Goal: Information Seeking & Learning: Learn about a topic

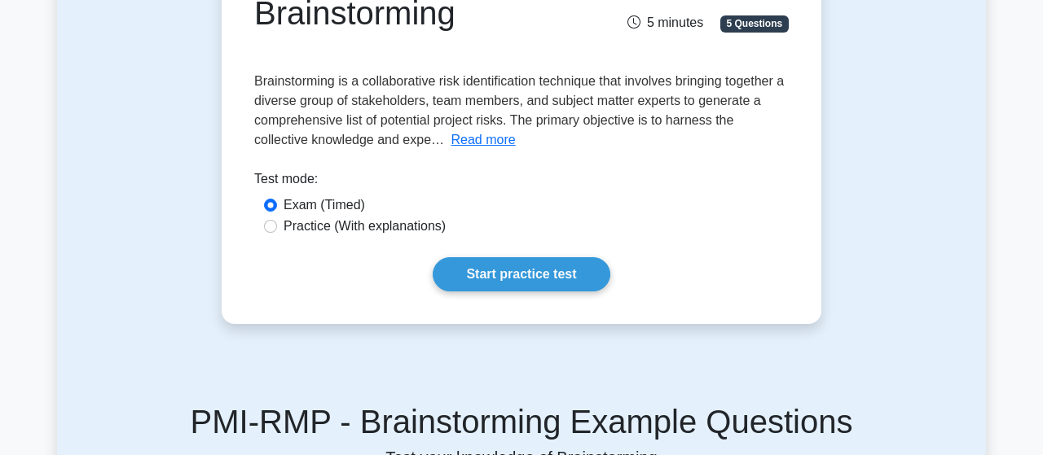
scroll to position [169, 0]
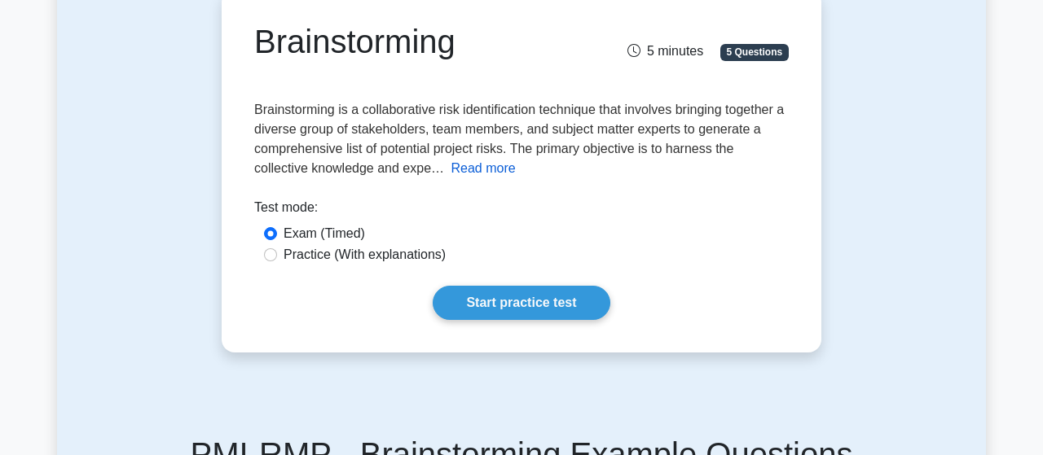
click at [473, 169] on button "Read more" at bounding box center [482, 169] width 64 height 20
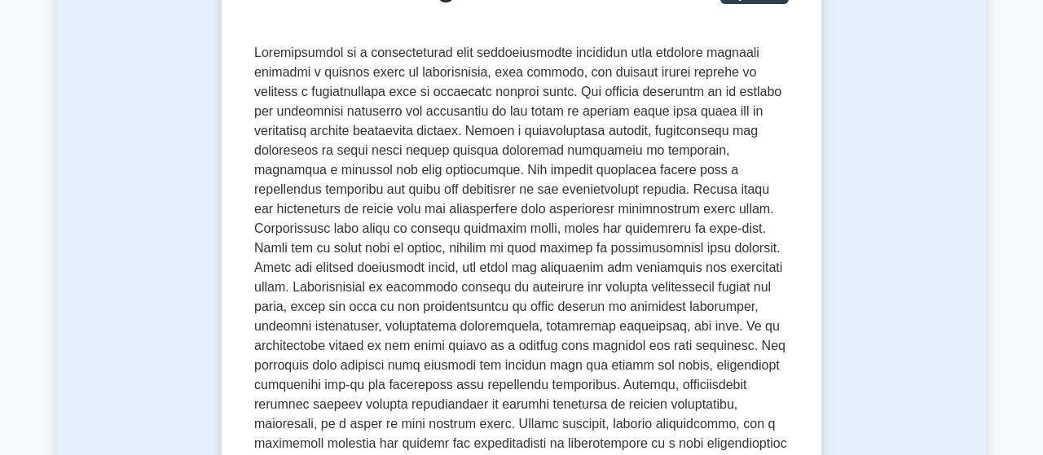
scroll to position [254, 0]
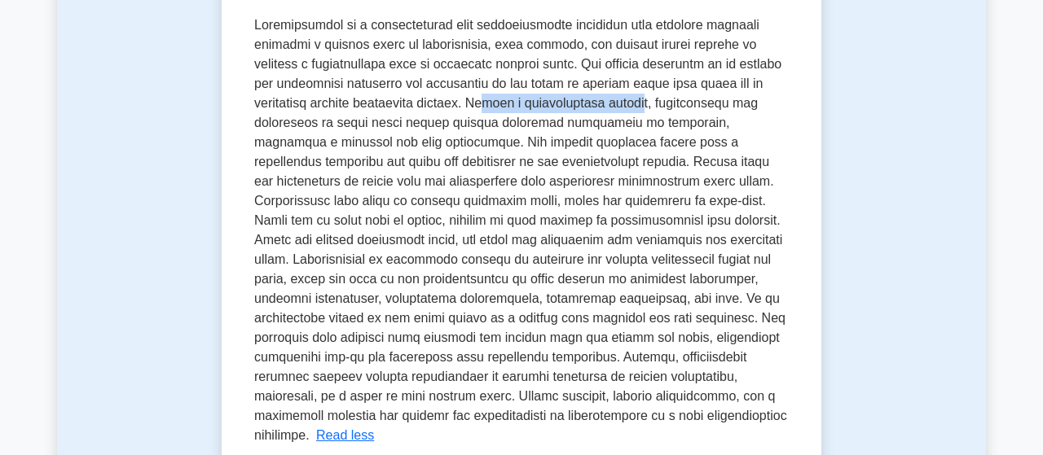
drag, startPoint x: 478, startPoint y: 105, endPoint x: 635, endPoint y: 103, distance: 156.4
click at [635, 103] on span at bounding box center [520, 230] width 533 height 424
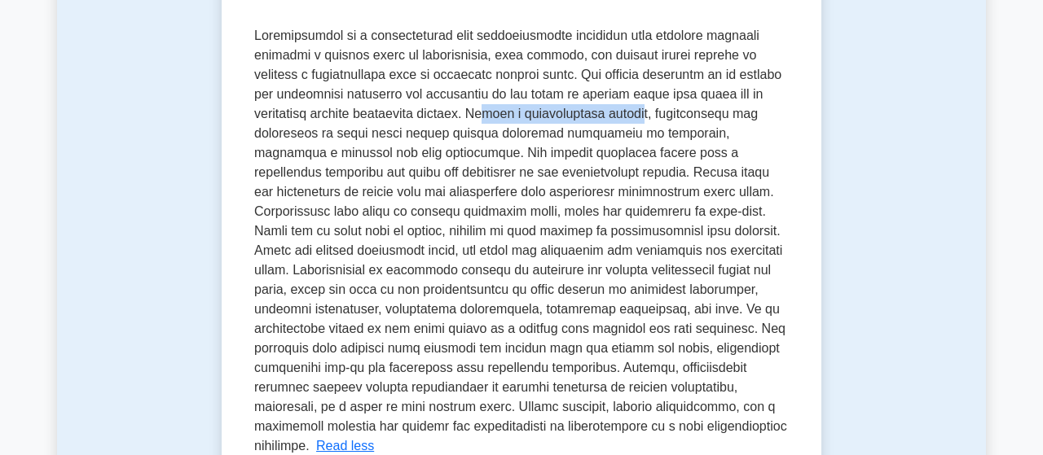
scroll to position [169, 0]
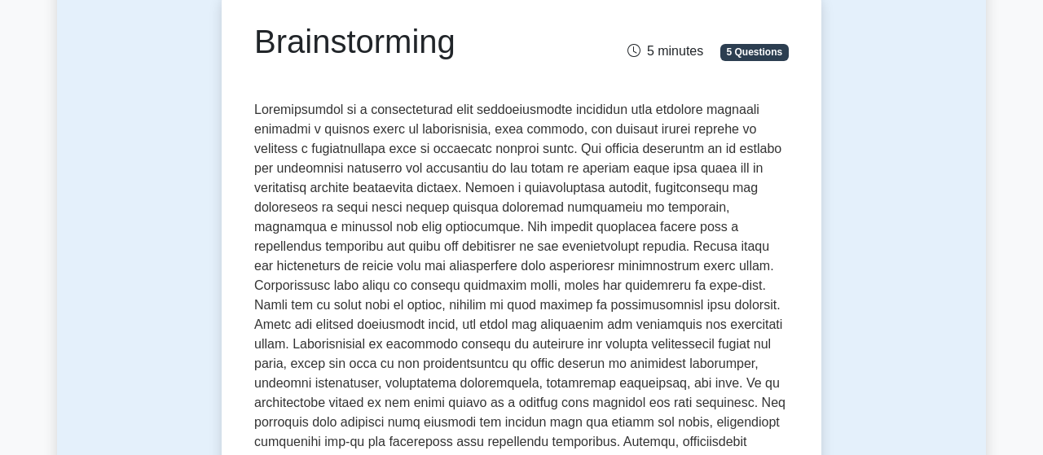
click at [393, 244] on span at bounding box center [520, 315] width 533 height 424
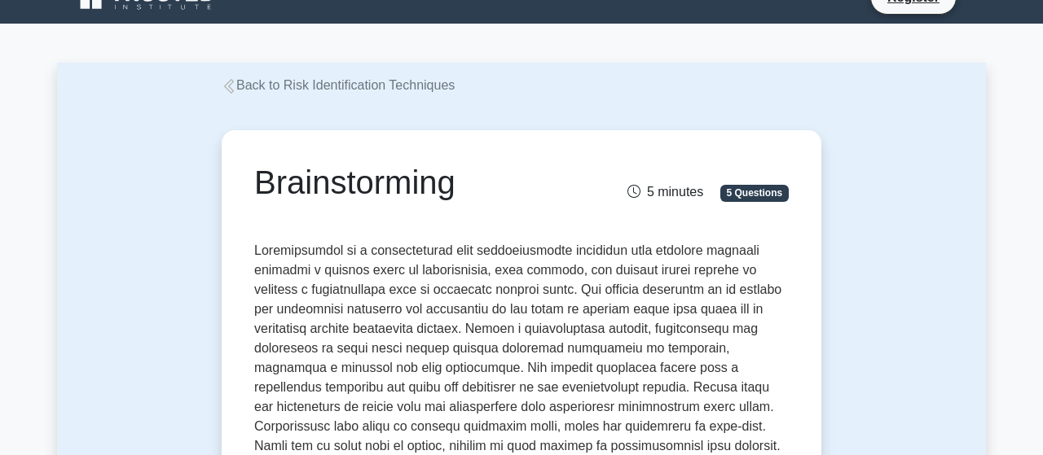
scroll to position [0, 0]
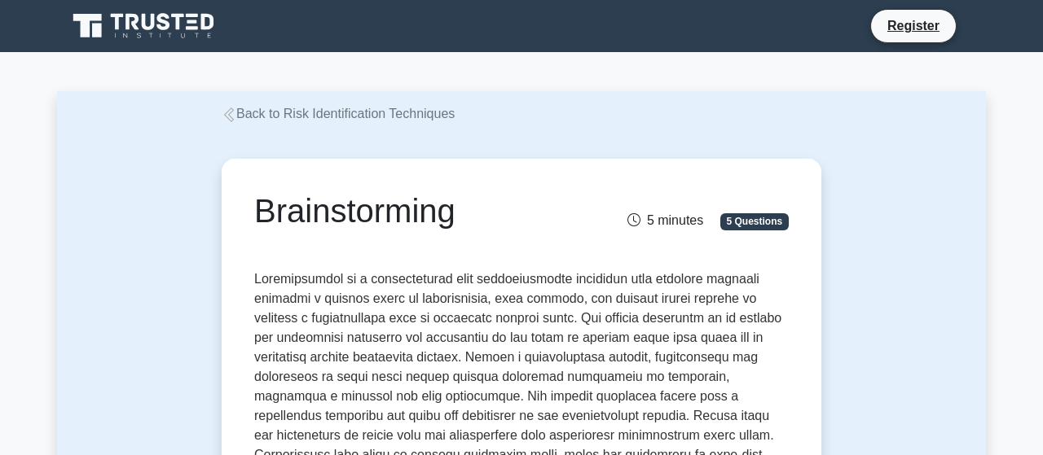
drag, startPoint x: 257, startPoint y: 209, endPoint x: 455, endPoint y: 217, distance: 198.1
click at [455, 217] on h1 "Brainstorming" at bounding box center [428, 210] width 349 height 39
copy h1 "Brainstorming"
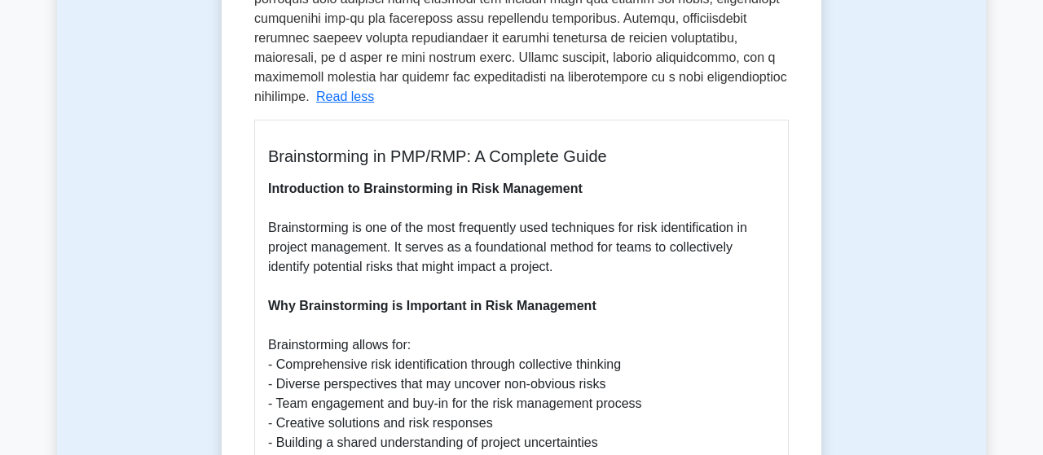
scroll to position [678, 0]
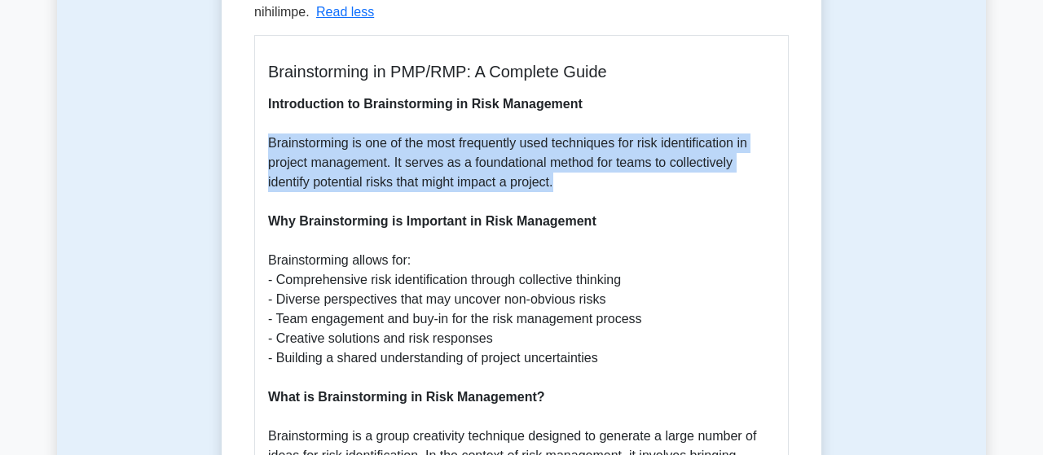
drag, startPoint x: 269, startPoint y: 123, endPoint x: 551, endPoint y: 160, distance: 285.1
copy p "Brainstorming is one of the most frequently used techniques for risk identifica…"
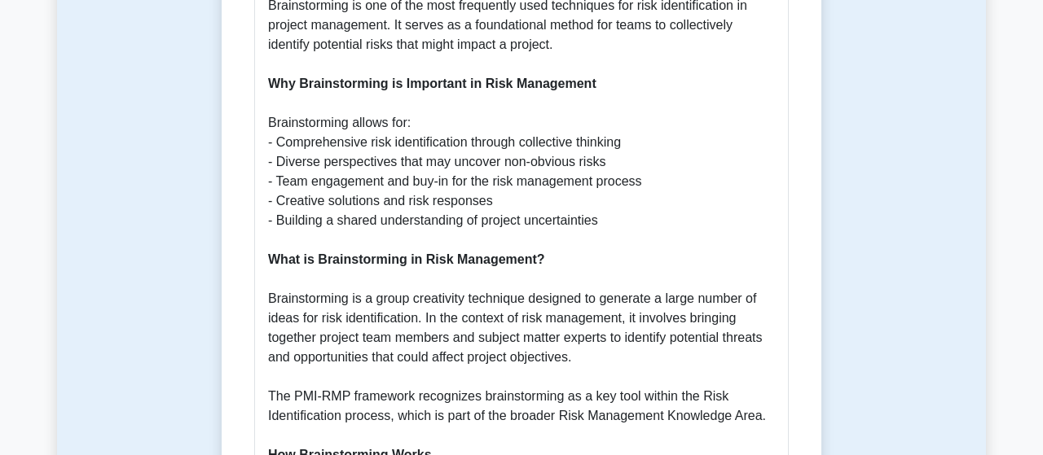
scroll to position [847, 0]
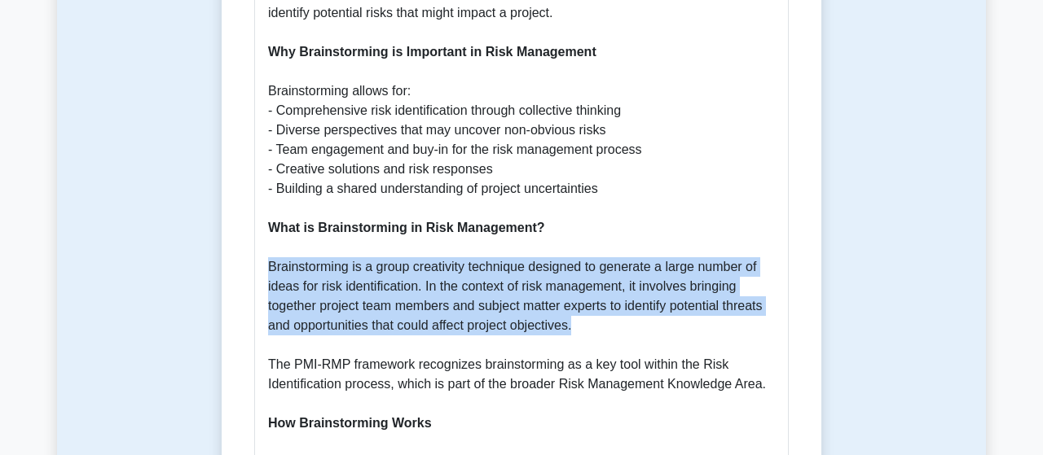
drag, startPoint x: 269, startPoint y: 248, endPoint x: 607, endPoint y: 298, distance: 341.7
copy p "Brainstorming is a group creativity technique designed to generate a large numb…"
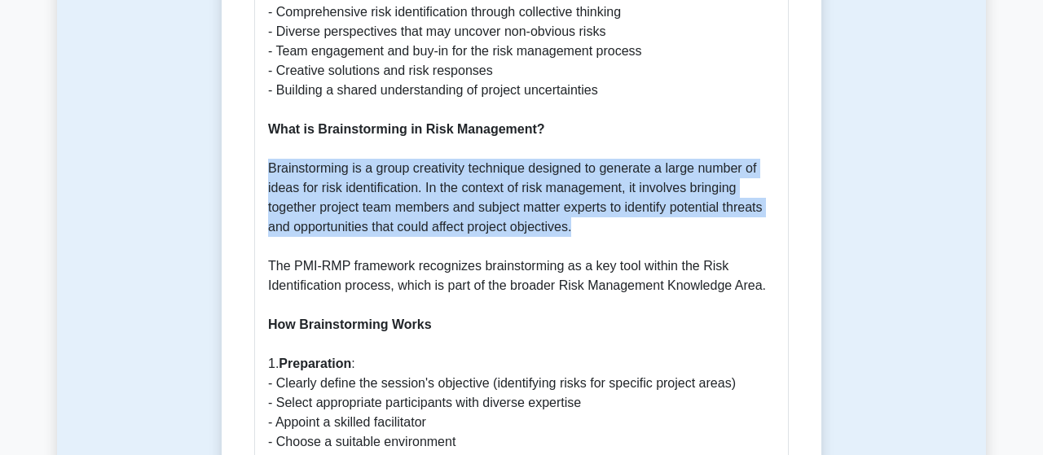
scroll to position [932, 0]
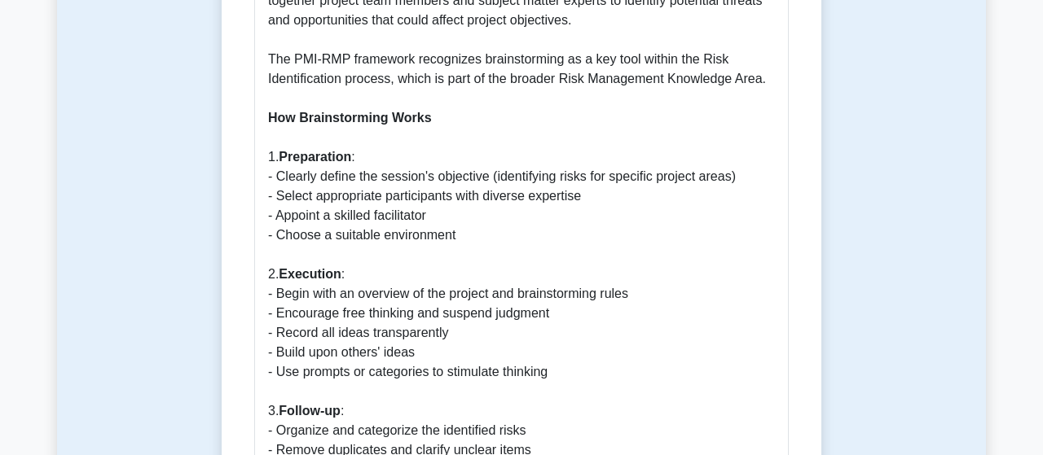
scroll to position [1186, 0]
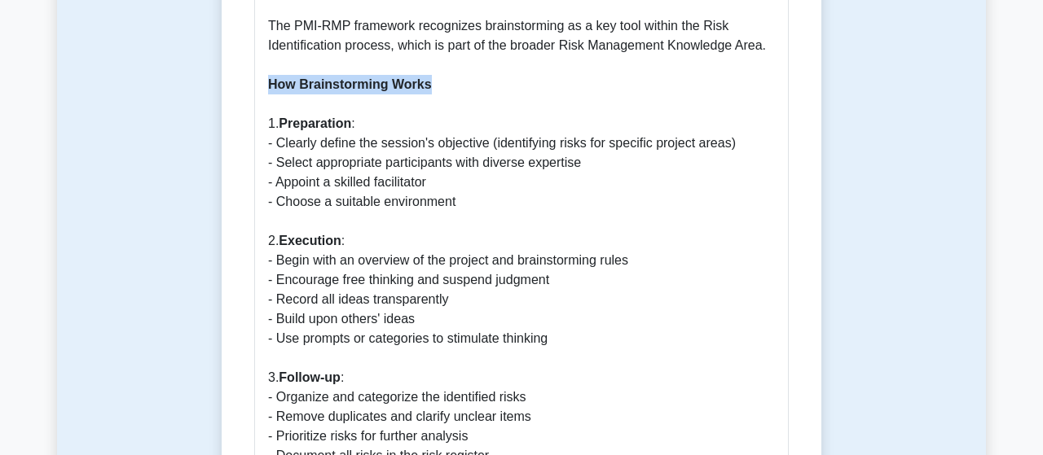
drag, startPoint x: 268, startPoint y: 66, endPoint x: 429, endPoint y: 64, distance: 161.3
click at [429, 77] on b "How Brainstorming Works" at bounding box center [350, 84] width 164 height 14
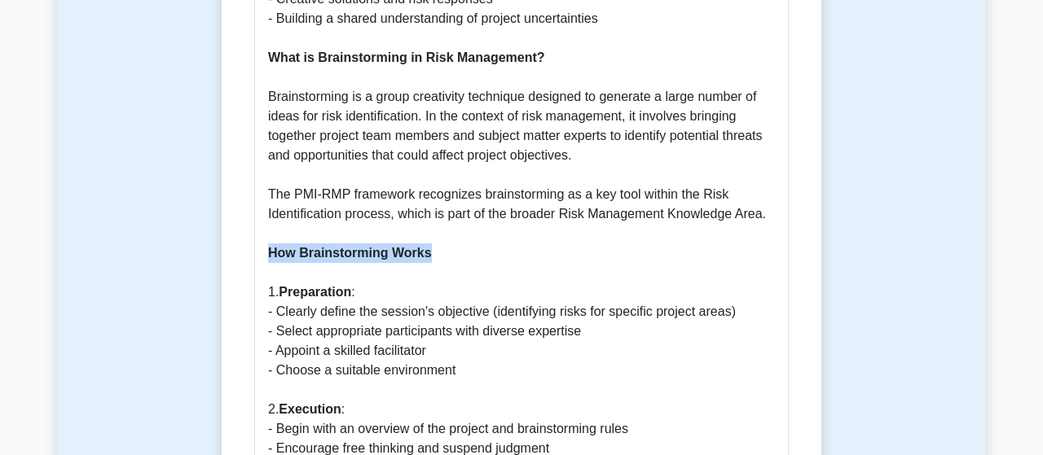
scroll to position [1017, 0]
copy b "How Brainstorming Works"
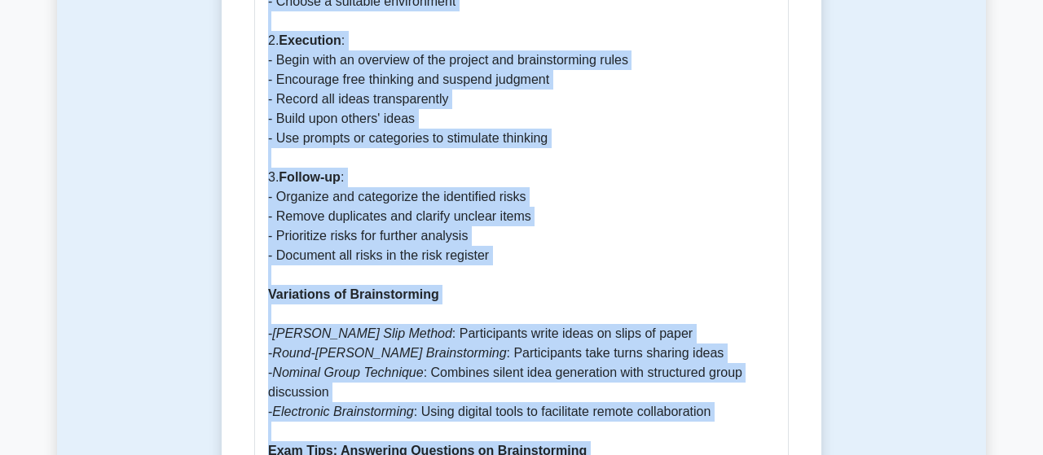
scroll to position [1412, 0]
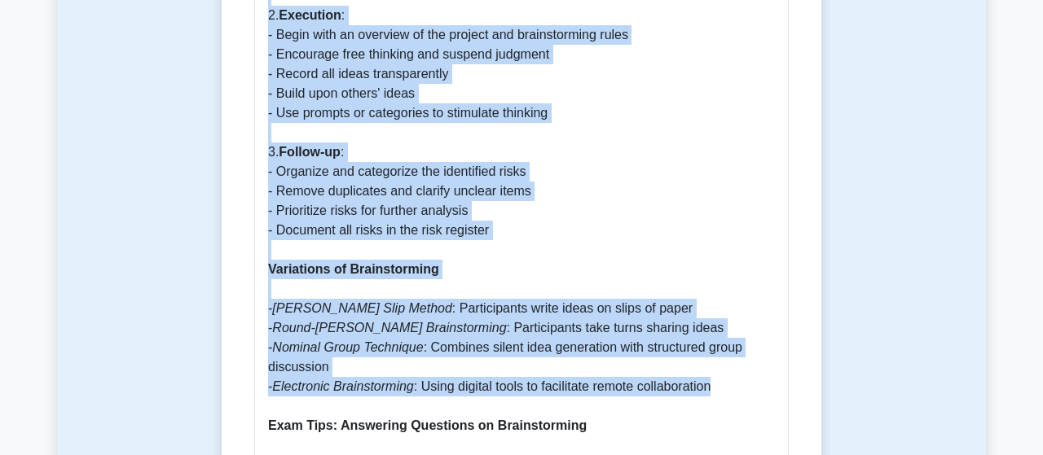
drag, startPoint x: 270, startPoint y: 105, endPoint x: 728, endPoint y: 364, distance: 526.7
click at [728, 364] on p "Introduction to Brainstorming in Risk Management Brainstorming is one of the mo…" at bounding box center [521, 270] width 507 height 1818
copy p "1. Preparation : - Clearly define the session's objective (identifying risks fo…"
click at [561, 200] on p "Introduction to Brainstorming in Risk Management Brainstorming is one of the mo…" at bounding box center [521, 270] width 507 height 1818
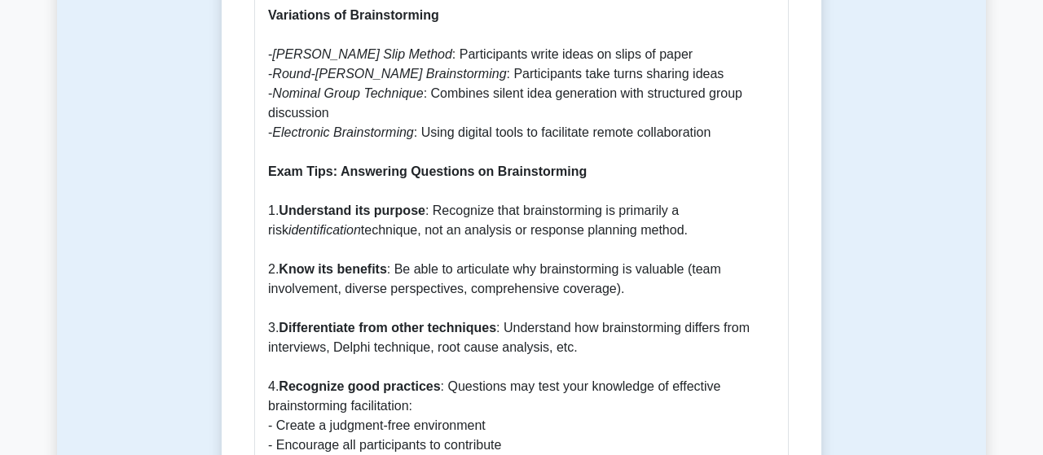
scroll to position [1581, 0]
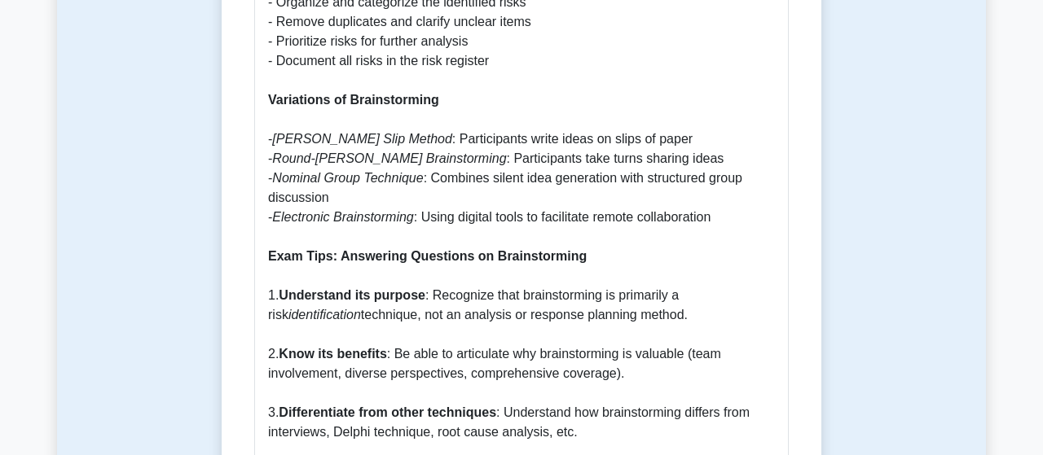
click at [402, 171] on icon "Nominal Group Technique" at bounding box center [347, 178] width 151 height 14
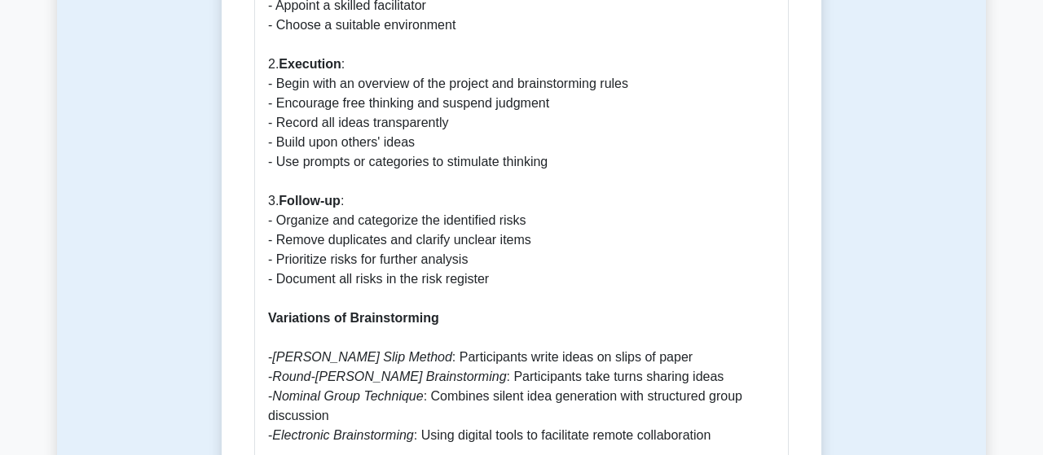
scroll to position [1242, 0]
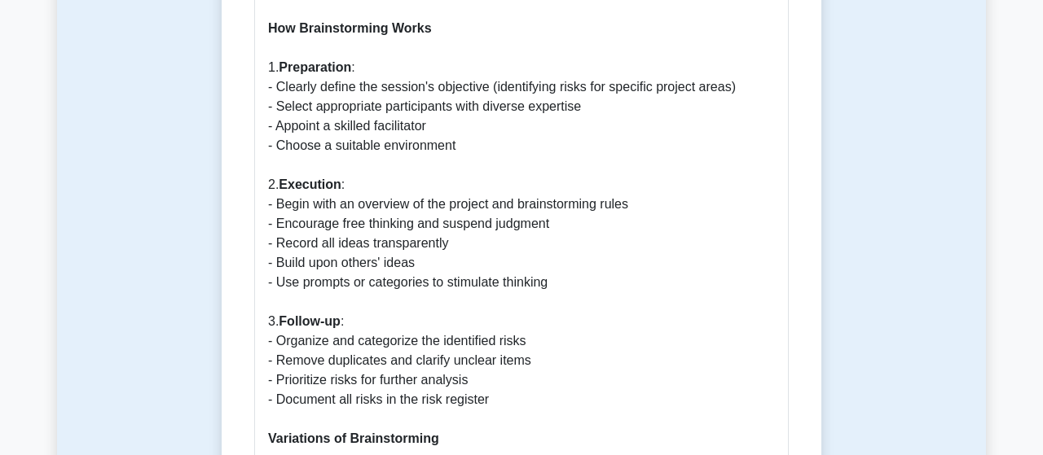
click at [423, 213] on p "Introduction to Brainstorming in Risk Management Brainstorming is one of the mo…" at bounding box center [521, 439] width 507 height 1818
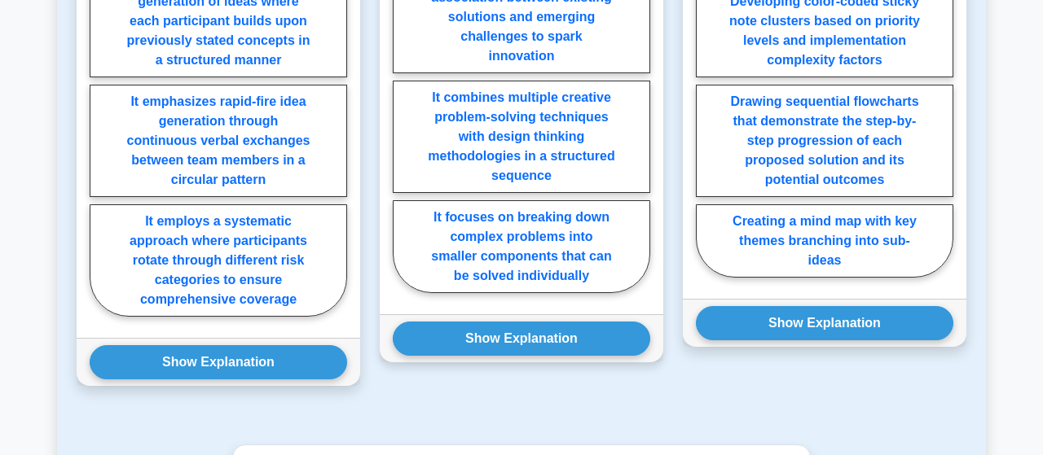
scroll to position [3275, 0]
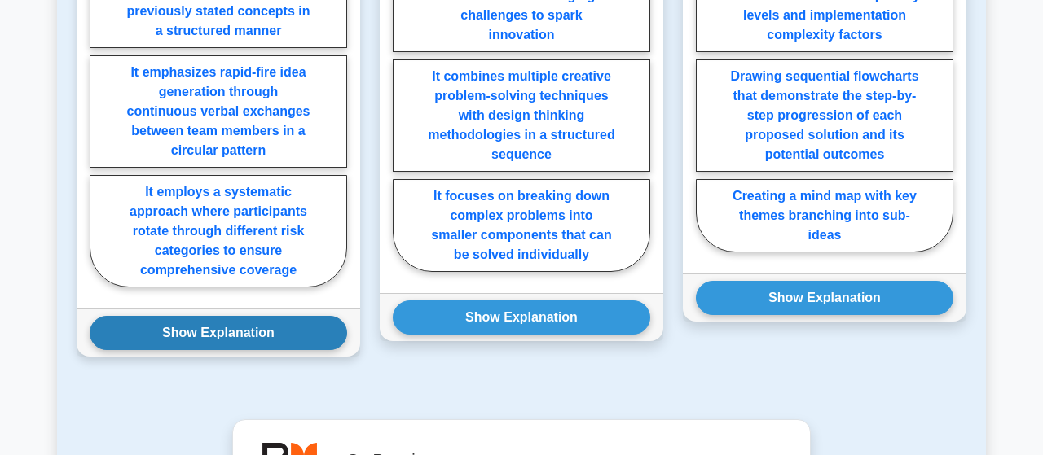
drag, startPoint x: 254, startPoint y: 311, endPoint x: 279, endPoint y: 318, distance: 26.1
click at [258, 316] on button "Show Explanation" at bounding box center [218, 333] width 257 height 34
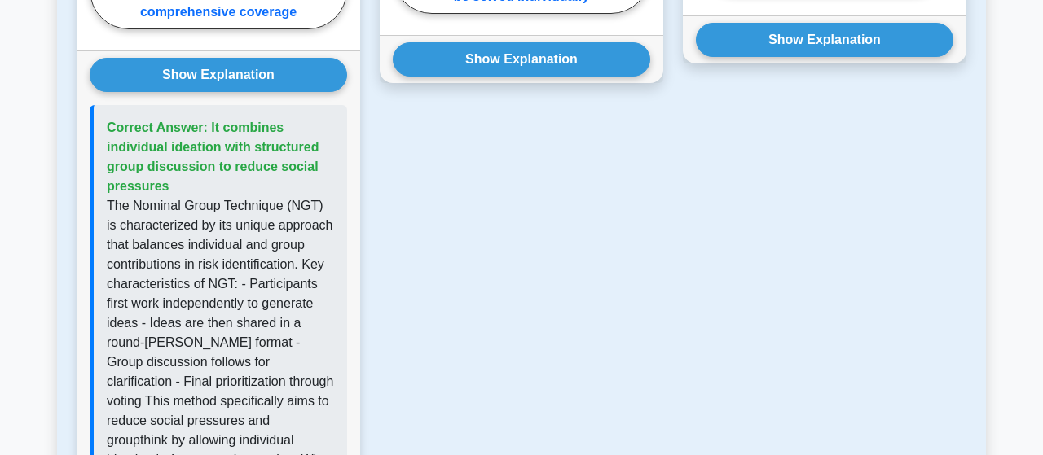
scroll to position [3529, 0]
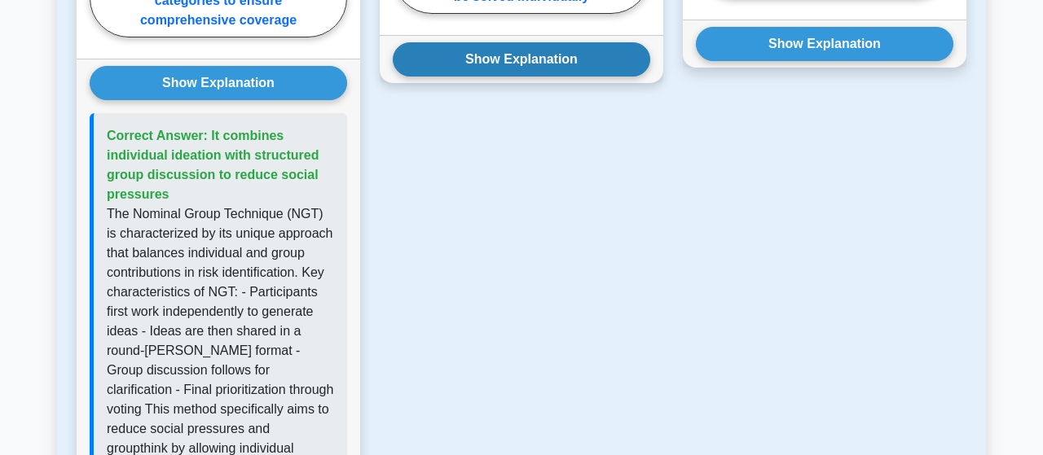
click at [542, 42] on button "Show Explanation" at bounding box center [521, 59] width 257 height 34
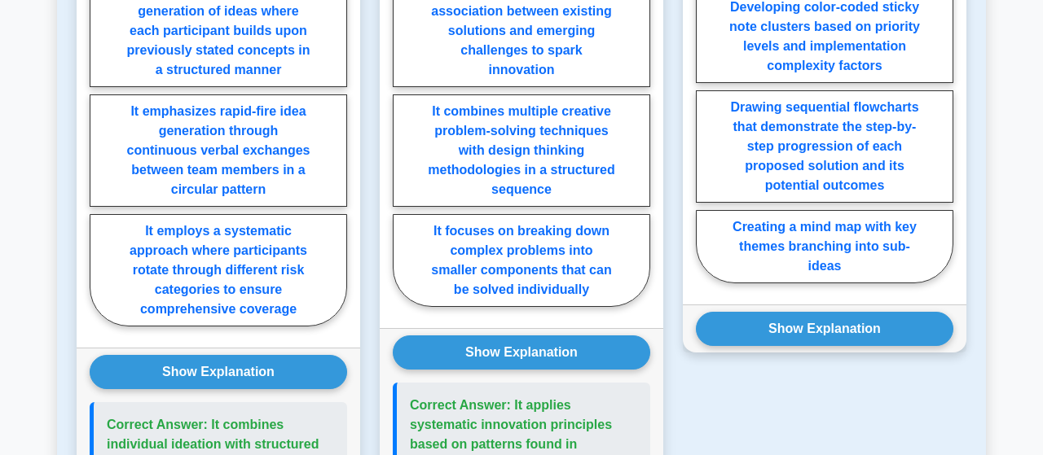
scroll to position [3275, 0]
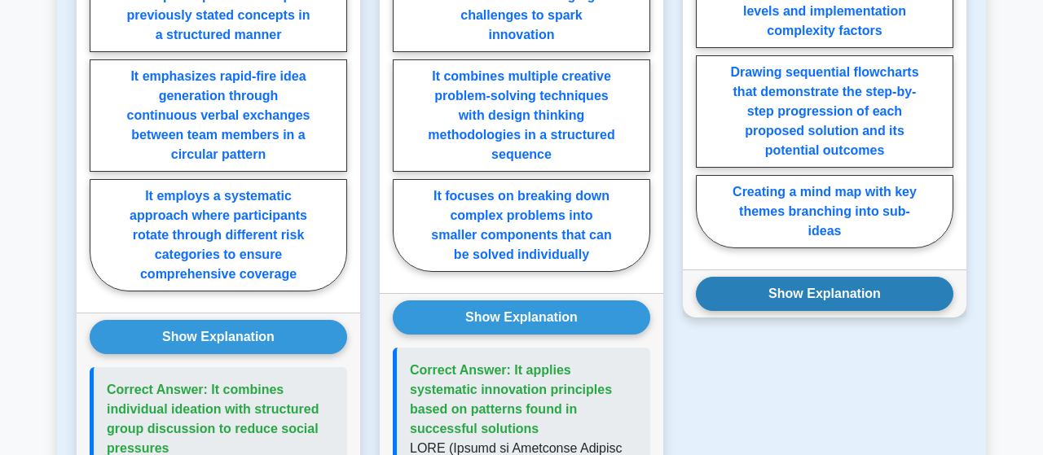
click at [852, 277] on button "Show Explanation" at bounding box center [824, 294] width 257 height 34
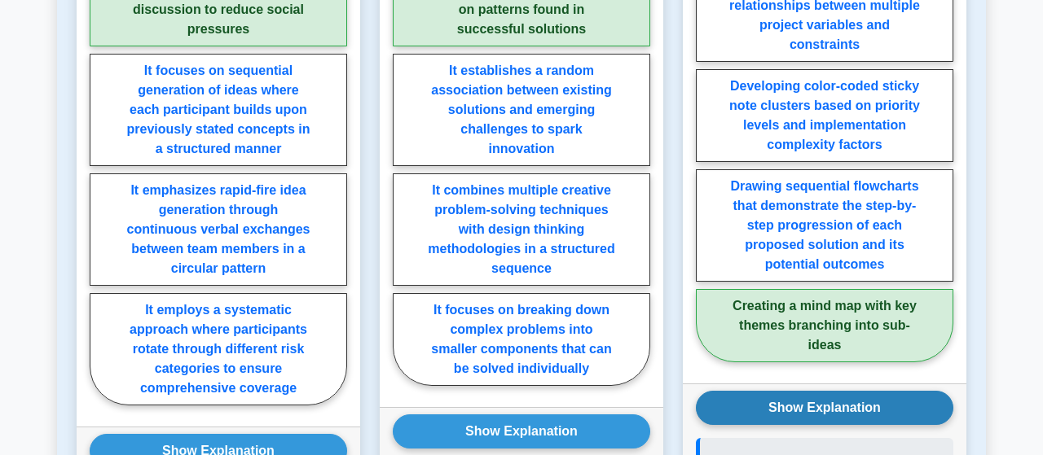
scroll to position [3190, 0]
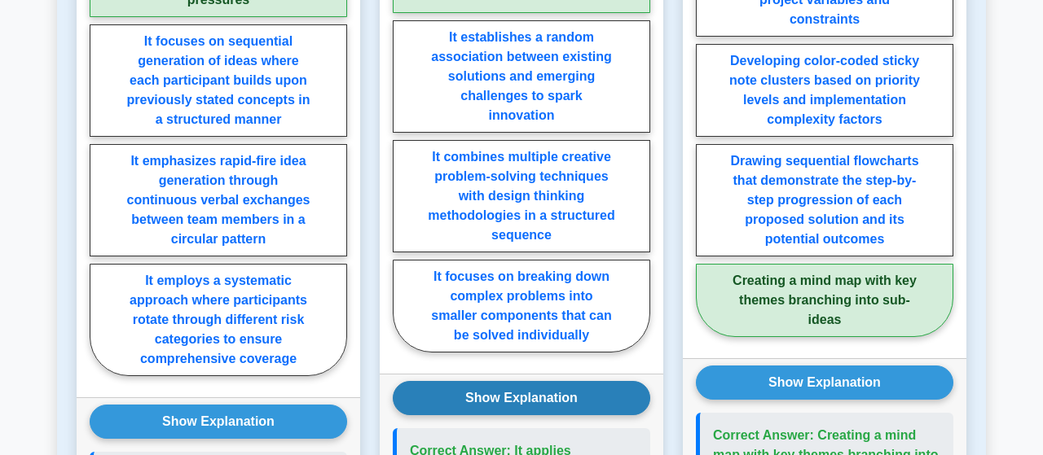
click at [527, 381] on button "Show Explanation" at bounding box center [521, 398] width 257 height 34
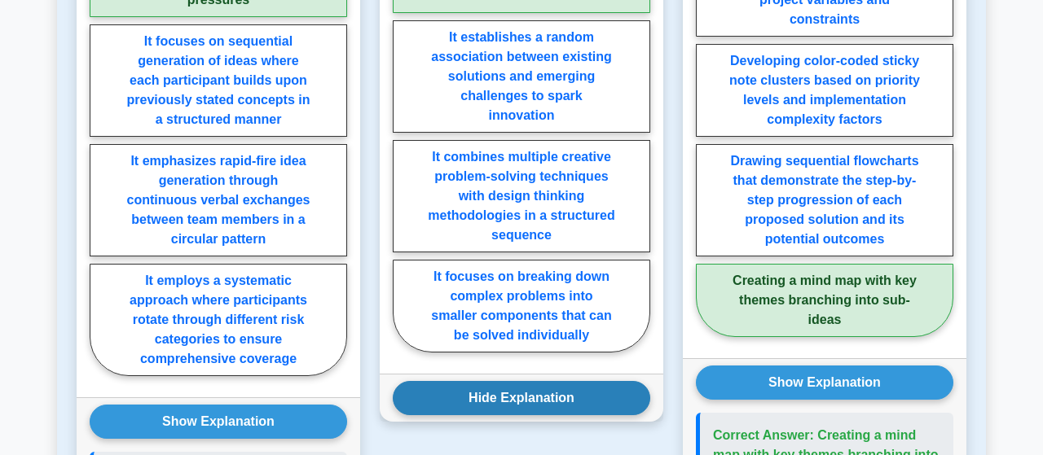
click at [527, 381] on button "Hide Explanation" at bounding box center [521, 398] width 257 height 34
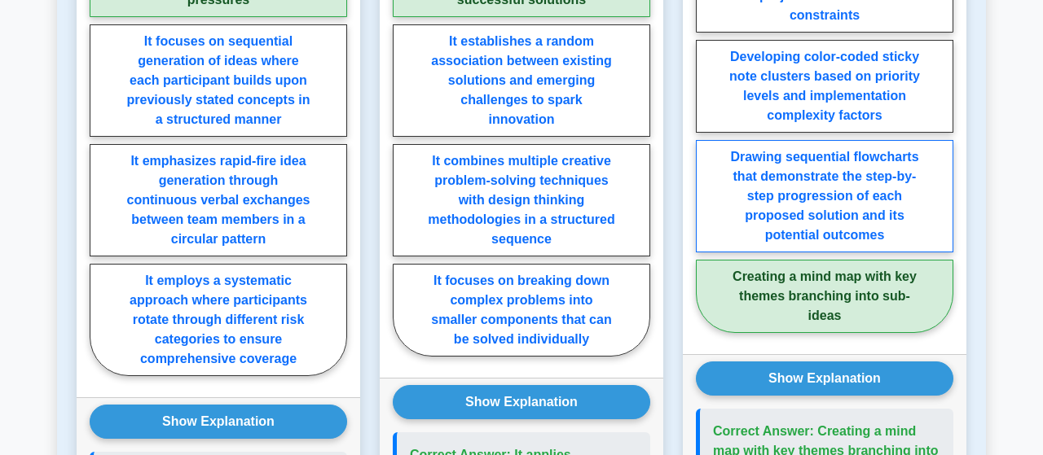
click at [835, 156] on label "Drawing sequential flowcharts that demonstrate the step-by-step progression of …" at bounding box center [824, 196] width 257 height 112
click at [706, 137] on input "Drawing sequential flowcharts that demonstrate the step-by-step progression of …" at bounding box center [701, 131] width 11 height 11
radio input "true"
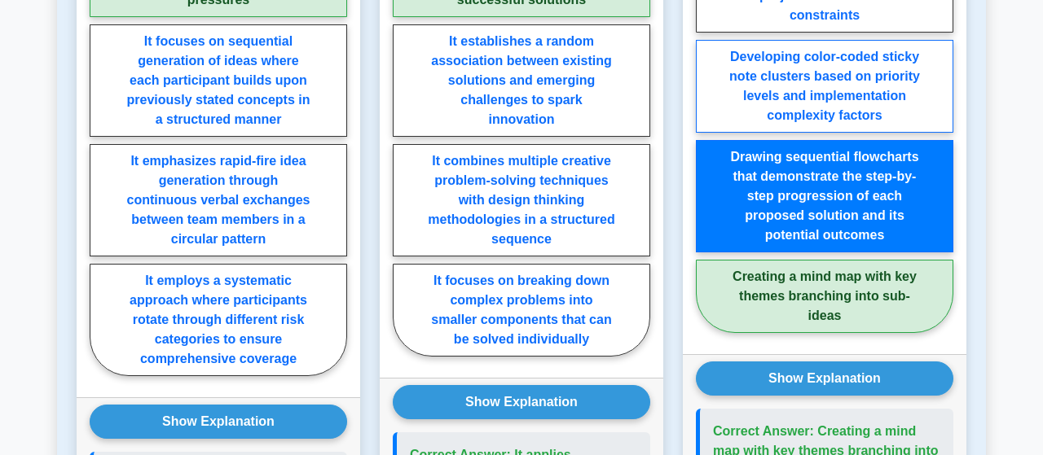
click at [798, 58] on label "Developing color-coded sticky note clusters based on priority levels and implem…" at bounding box center [824, 86] width 257 height 93
click at [706, 126] on input "Developing color-coded sticky note clusters based on priority levels and implem…" at bounding box center [701, 131] width 11 height 11
radio input "true"
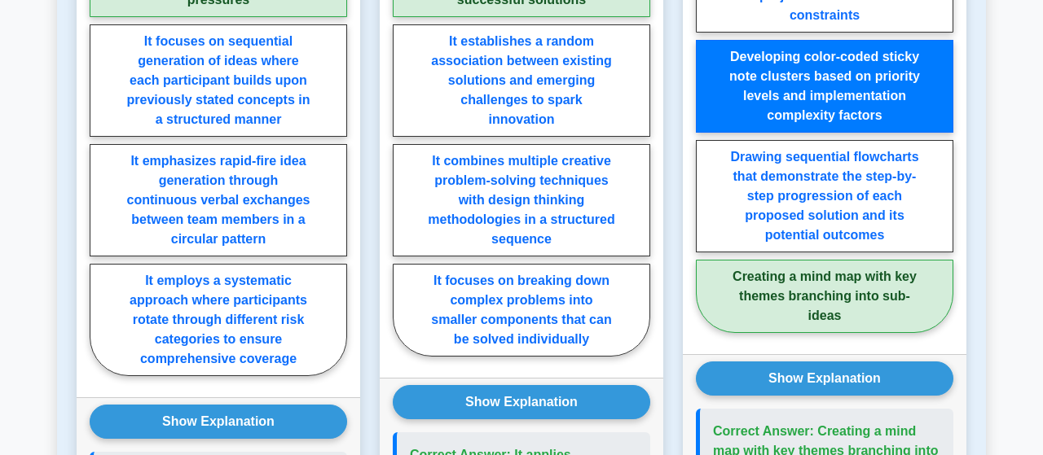
click at [815, 270] on label "Creating a mind map with key themes branching into sub-ideas" at bounding box center [824, 296] width 257 height 73
click at [706, 137] on input "Creating a mind map with key themes branching into sub-ideas" at bounding box center [701, 131] width 11 height 11
radio input "true"
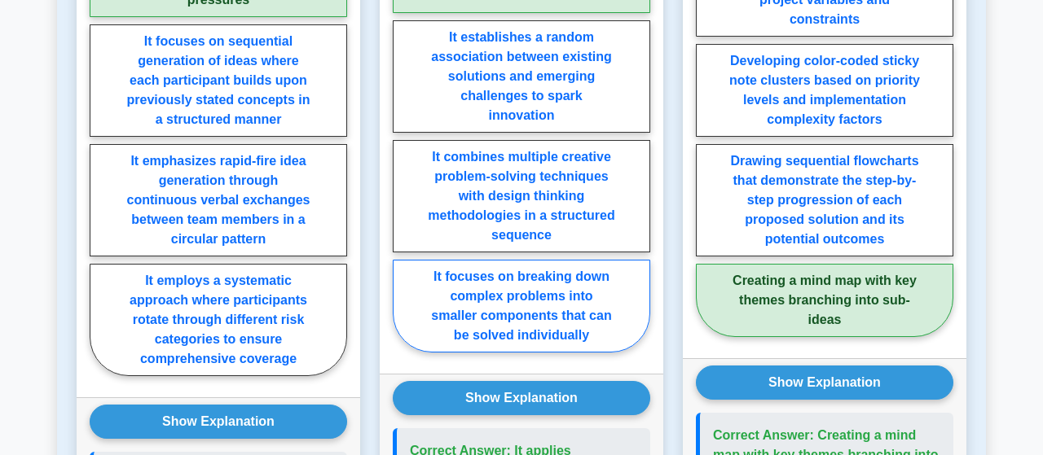
click at [507, 289] on label "It focuses on breaking down complex problems into smaller components that can b…" at bounding box center [521, 306] width 257 height 93
click at [403, 147] on input "It focuses on breaking down complex problems into smaller components that can b…" at bounding box center [398, 141] width 11 height 11
radio input "true"
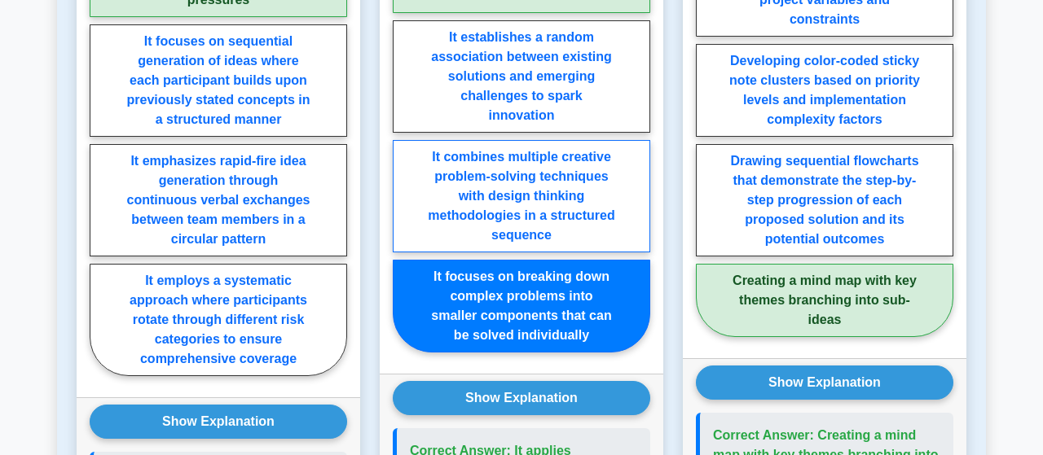
click at [514, 174] on label "It combines multiple creative problem-solving techniques with design thinking m…" at bounding box center [521, 196] width 257 height 112
click at [403, 147] on input "It combines multiple creative problem-solving techniques with design thinking m…" at bounding box center [398, 141] width 11 height 11
radio input "true"
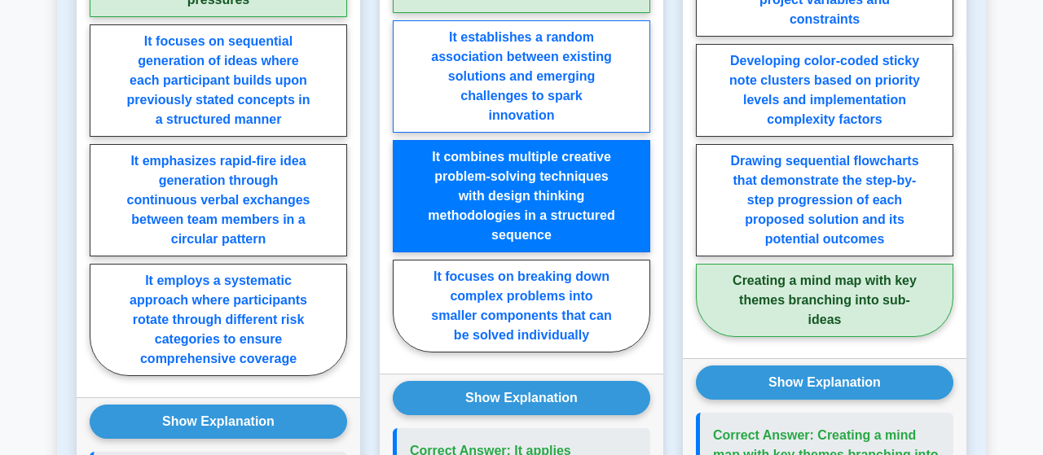
click at [515, 59] on label "It establishes a random association between existing solutions and emerging cha…" at bounding box center [521, 76] width 257 height 112
click at [403, 136] on input "It establishes a random association between existing solutions and emerging cha…" at bounding box center [398, 141] width 11 height 11
radio input "true"
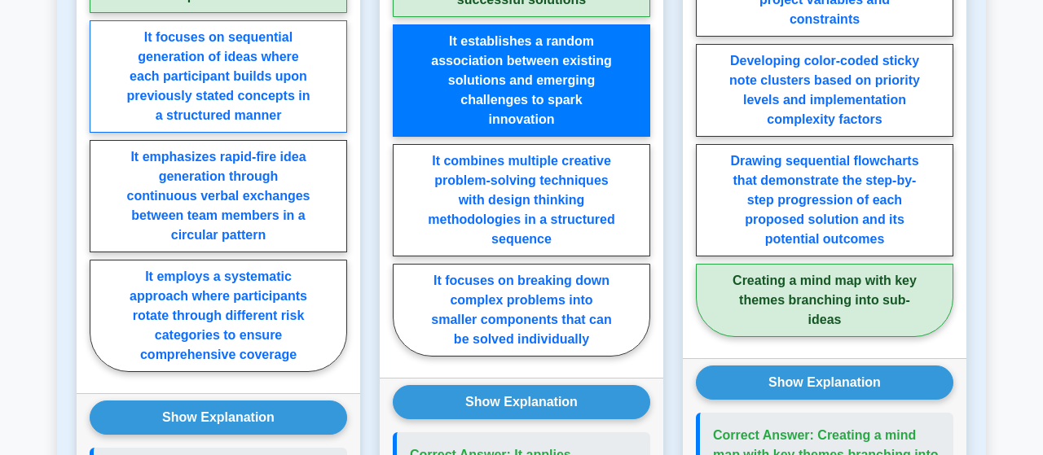
click at [226, 46] on label "It focuses on sequential generation of ideas where each participant builds upon…" at bounding box center [218, 76] width 257 height 112
click at [100, 146] on input "It focuses on sequential generation of ideas where each participant builds upon…" at bounding box center [95, 151] width 11 height 11
radio input "true"
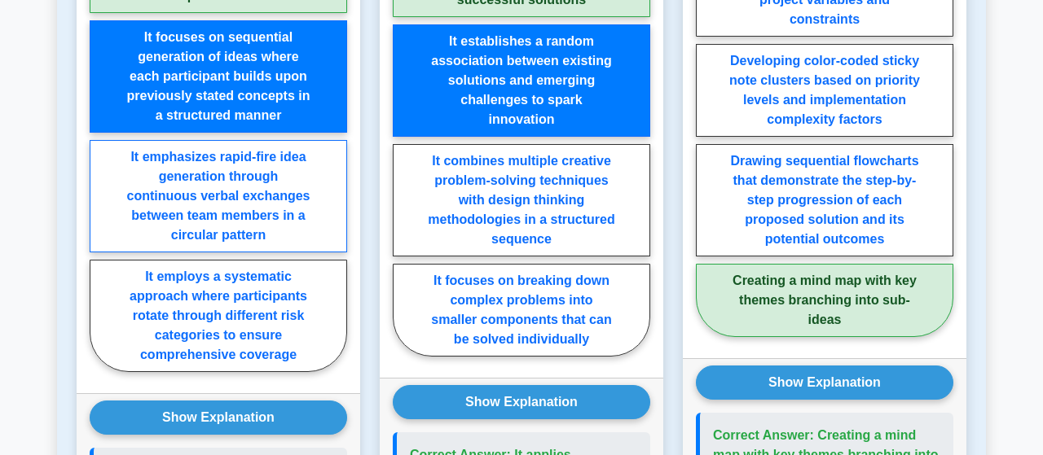
click at [239, 191] on label "It emphasizes rapid-fire idea generation through continuous verbal exchanges be…" at bounding box center [218, 196] width 257 height 112
click at [100, 156] on input "It emphasizes rapid-fire idea generation through continuous verbal exchanges be…" at bounding box center [95, 151] width 11 height 11
radio input "true"
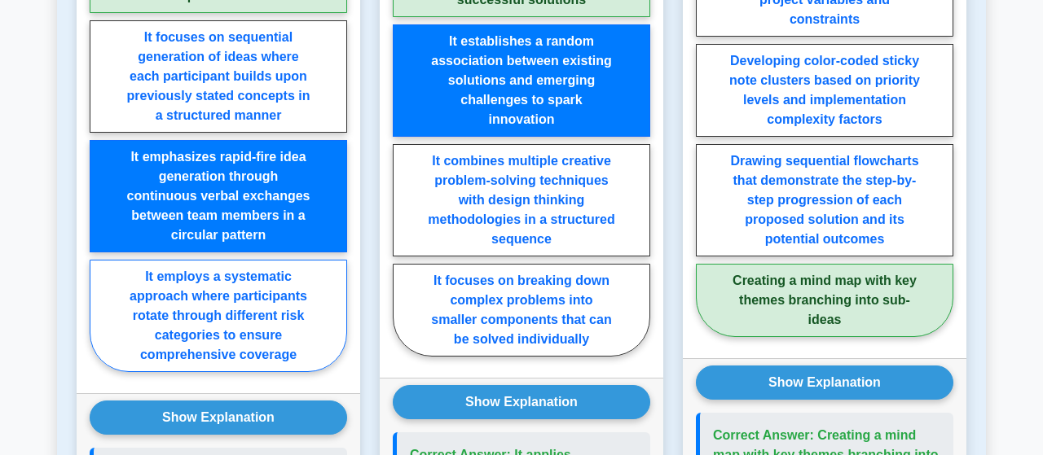
click at [244, 296] on label "It employs a systematic approach where participants rotate through different ri…" at bounding box center [218, 316] width 257 height 112
click at [100, 156] on input "It employs a systematic approach where participants rotate through different ri…" at bounding box center [95, 151] width 11 height 11
radio input "true"
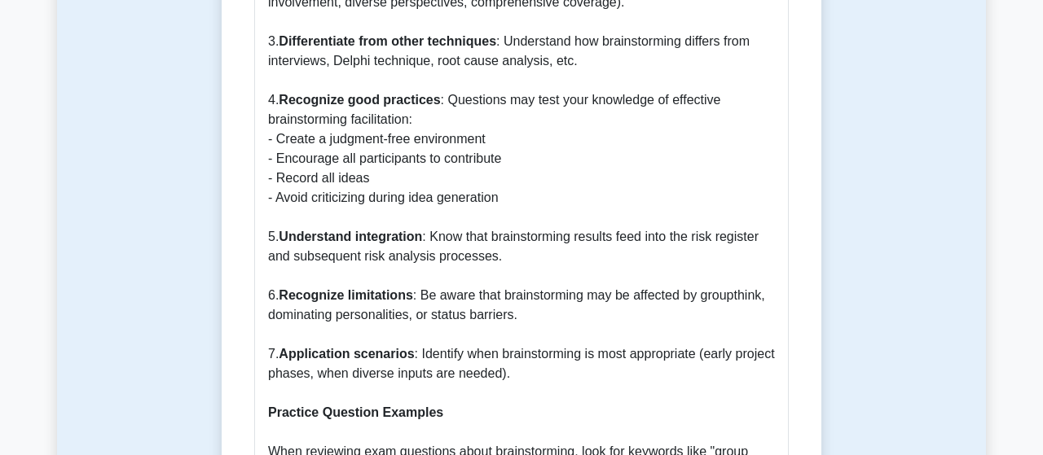
scroll to position [1920, 0]
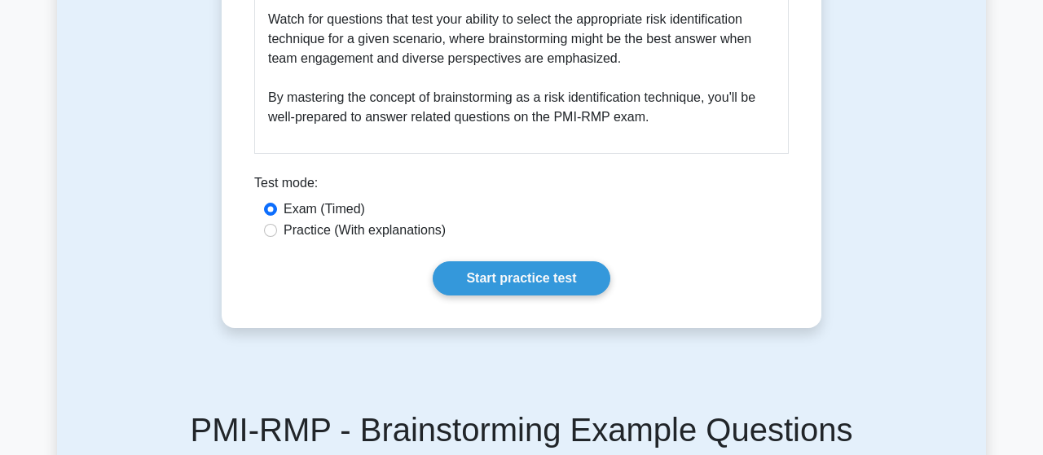
scroll to position [2457, 0]
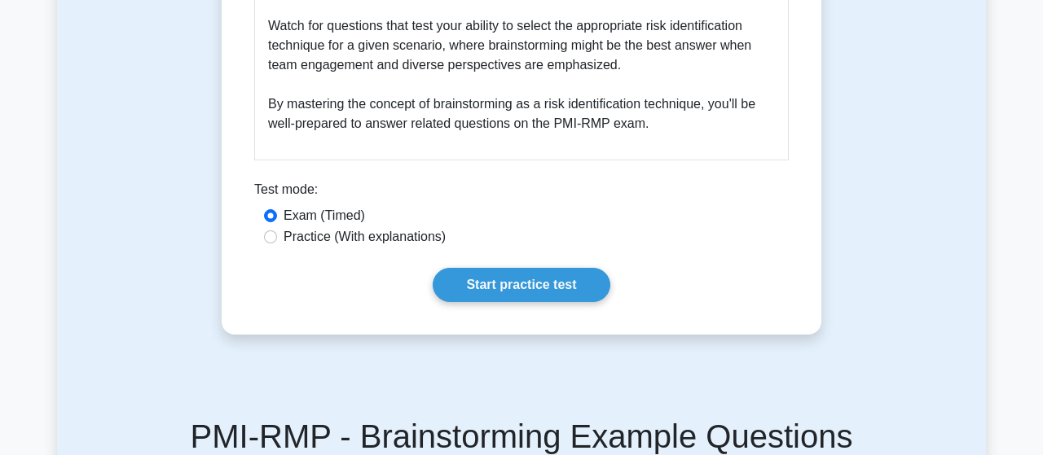
click at [316, 227] on label "Practice (With explanations)" at bounding box center [364, 237] width 162 height 20
click at [277, 231] on input "Practice (With explanations)" at bounding box center [270, 237] width 13 height 13
radio input "true"
click at [338, 206] on label "Exam (Timed)" at bounding box center [323, 216] width 81 height 20
click at [277, 209] on input "Exam (Timed)" at bounding box center [270, 215] width 13 height 13
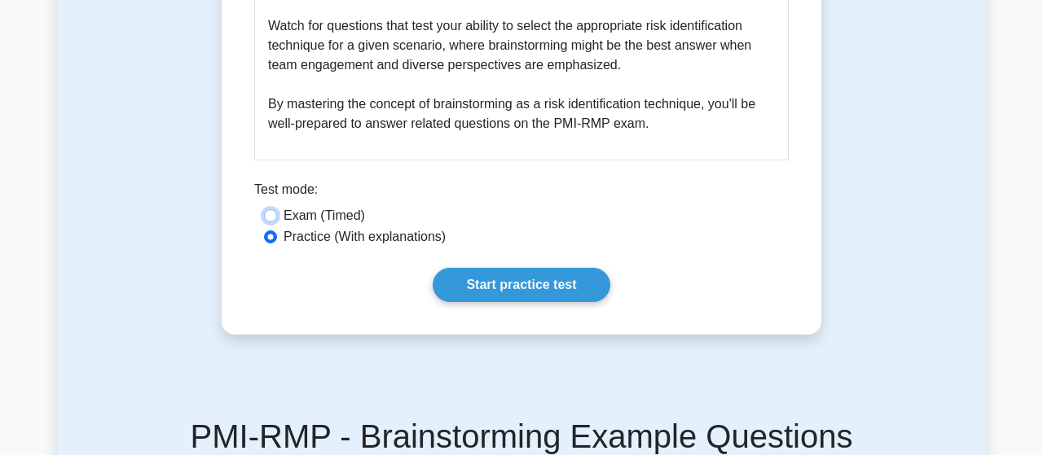
radio input "true"
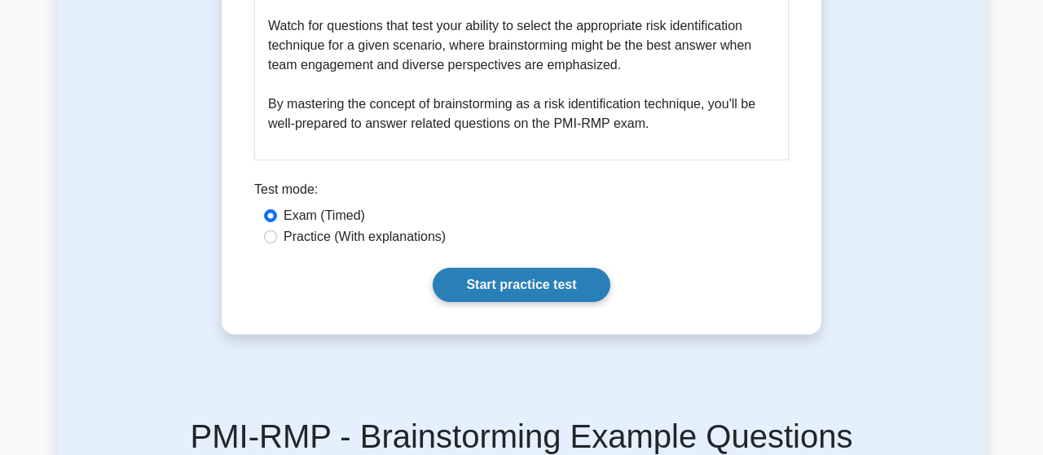
click at [498, 268] on link "Start practice test" at bounding box center [521, 285] width 177 height 34
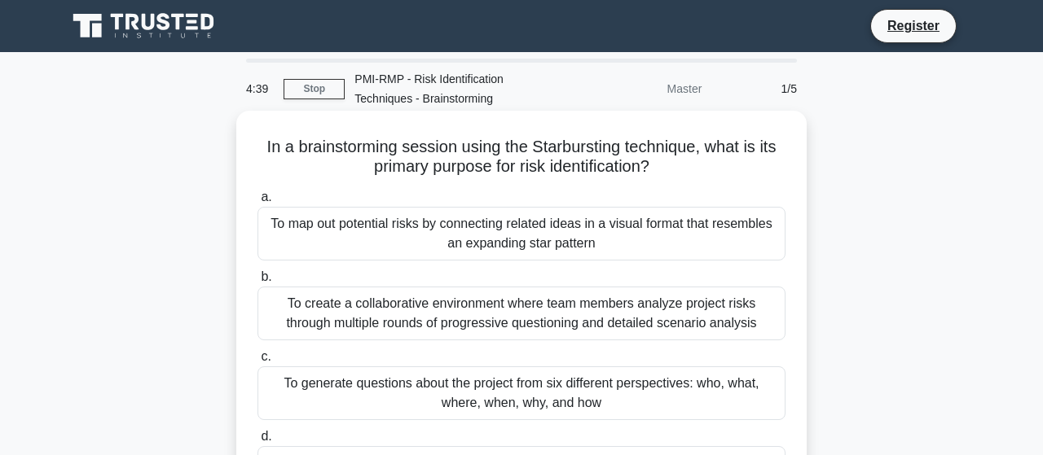
scroll to position [85, 0]
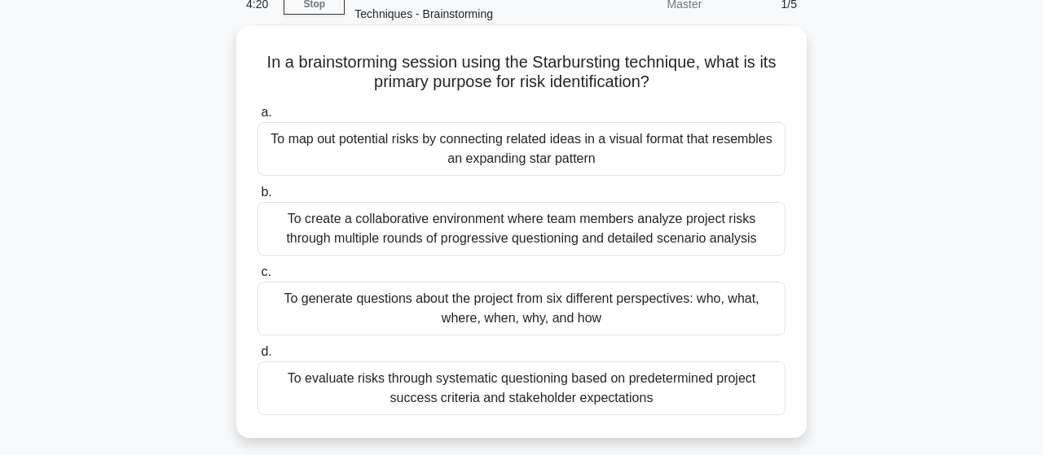
click at [418, 229] on div "To create a collaborative environment where team members analyze project risks …" at bounding box center [521, 229] width 528 height 54
click at [257, 198] on input "b. To create a collaborative environment where team members analyze project ris…" at bounding box center [257, 192] width 0 height 11
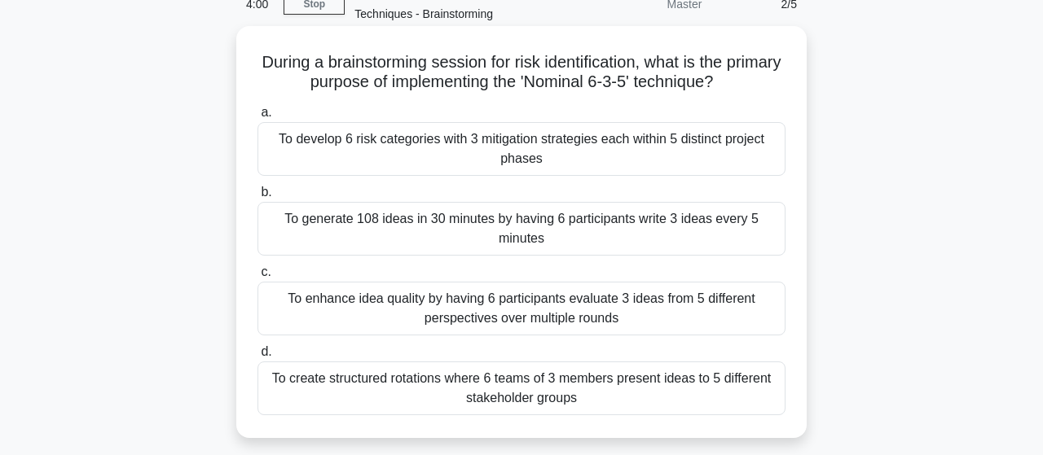
click at [504, 234] on div "To generate 108 ideas in 30 minutes by having 6 participants write 3 ideas ever…" at bounding box center [521, 229] width 528 height 54
click at [257, 198] on input "b. To generate 108 ideas in 30 minutes by having 6 participants write 3 ideas e…" at bounding box center [257, 192] width 0 height 11
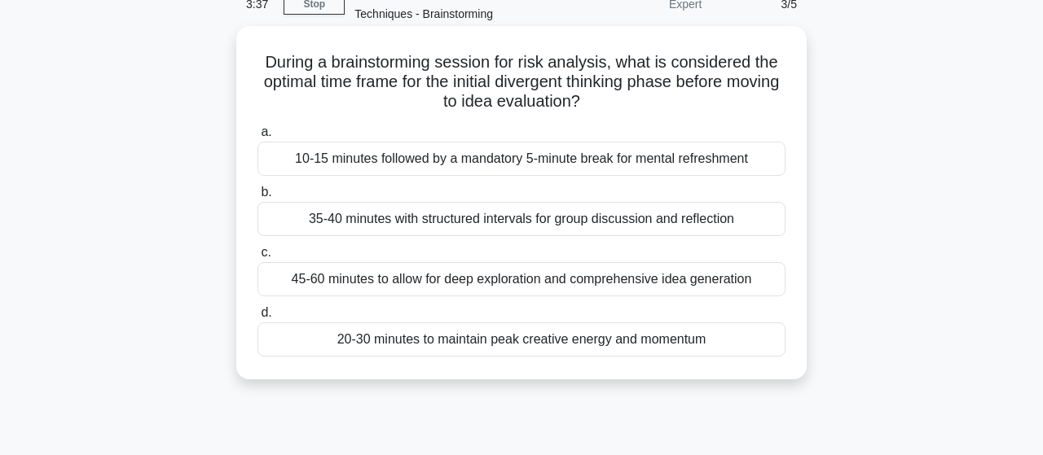
click at [402, 281] on div "45-60 minutes to allow for deep exploration and comprehensive idea generation" at bounding box center [521, 279] width 528 height 34
click at [257, 258] on input "c. 45-60 minutes to allow for deep exploration and comprehensive idea generation" at bounding box center [257, 253] width 0 height 11
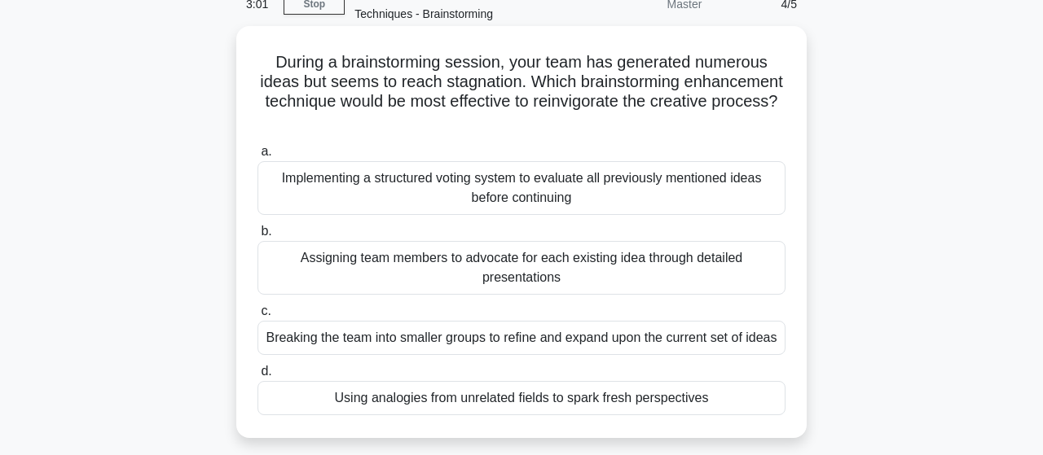
click at [574, 268] on div "Assigning team members to advocate for each existing idea through detailed pres…" at bounding box center [521, 268] width 528 height 54
click at [257, 237] on input "b. Assigning team members to advocate for each existing idea through detailed p…" at bounding box center [257, 231] width 0 height 11
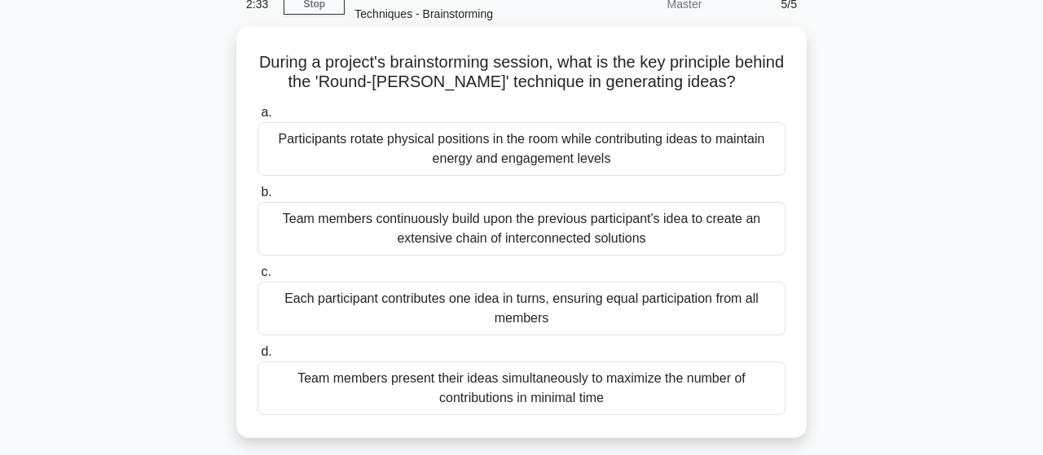
click at [503, 393] on div "Team members present their ideas simultaneously to maximize the number of contr…" at bounding box center [521, 389] width 528 height 54
click at [257, 358] on input "d. Team members present their ideas simultaneously to maximize the number of co…" at bounding box center [257, 352] width 0 height 11
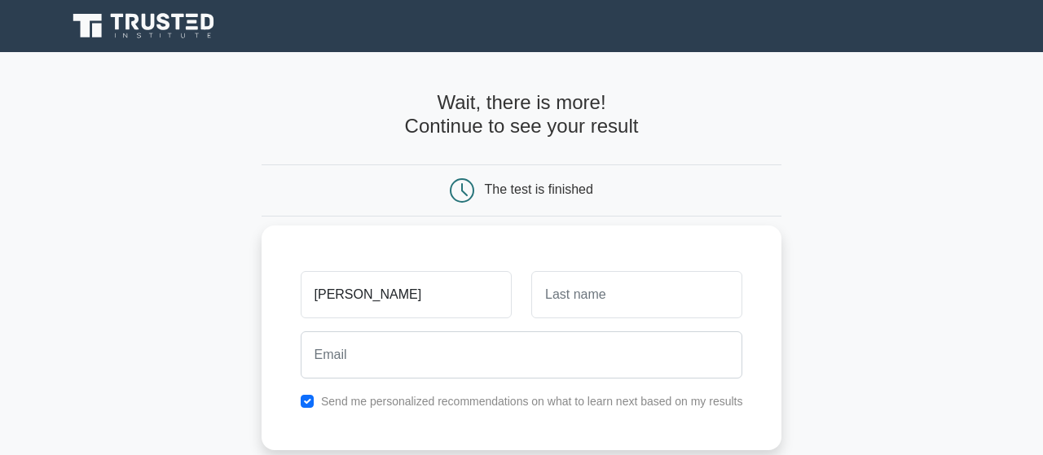
type input "[PERSON_NAME]"
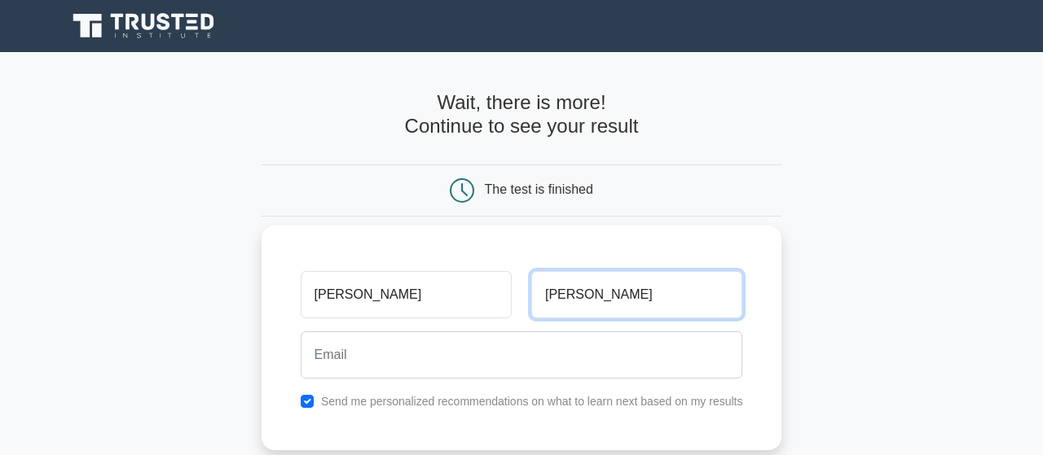
type input "[PERSON_NAME]"
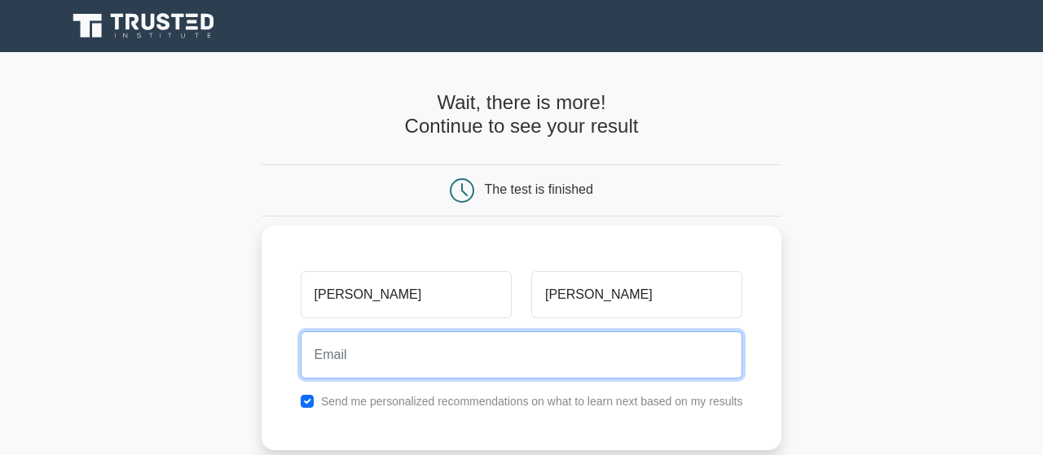
click at [411, 367] on input "email" at bounding box center [522, 355] width 442 height 47
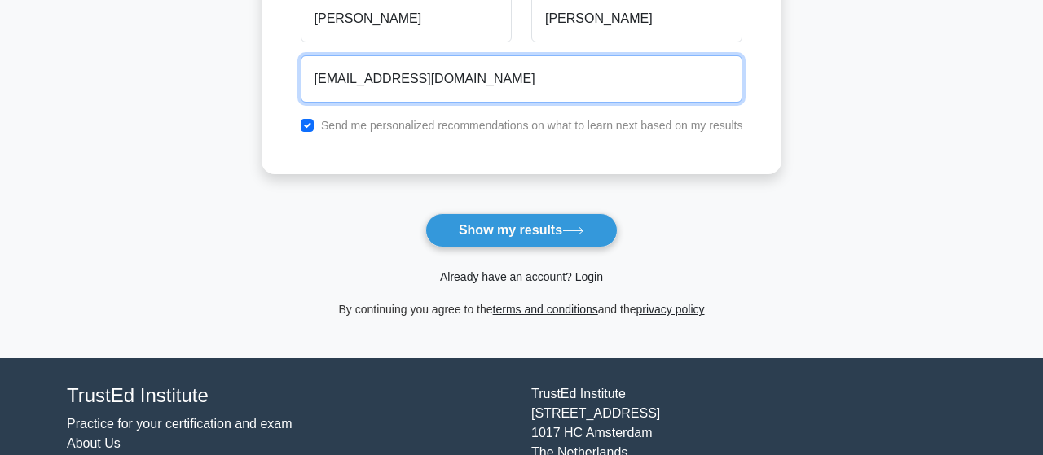
scroll to position [254, 0]
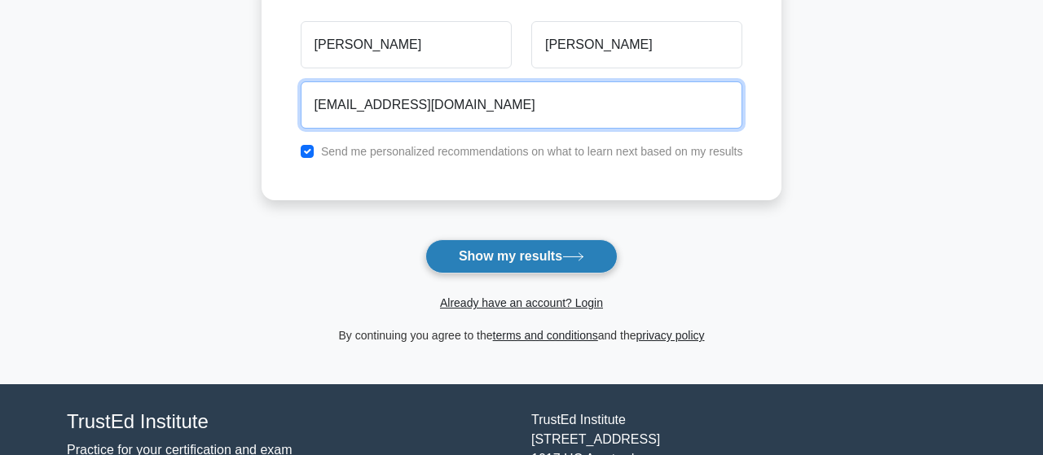
type input "hani_farag1986@yahoo.com"
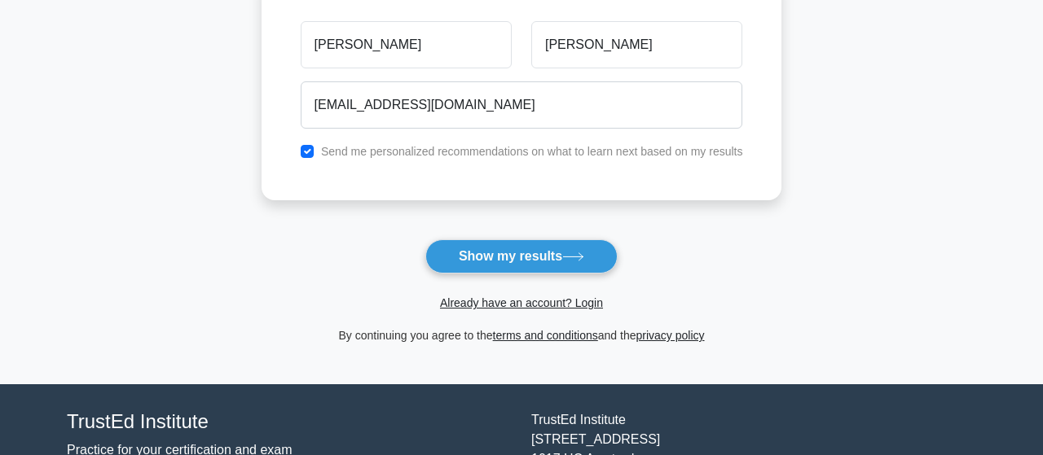
click at [555, 257] on button "Show my results" at bounding box center [521, 256] width 192 height 34
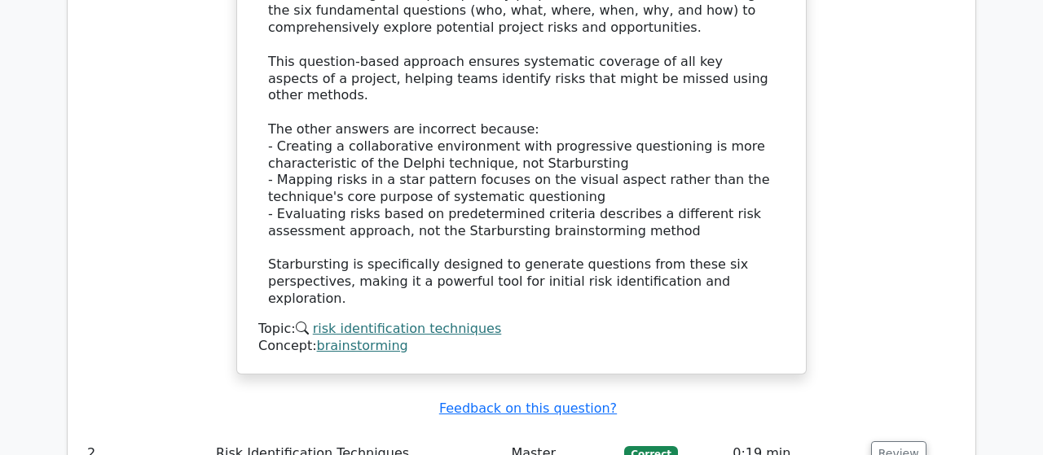
scroll to position [1864, 0]
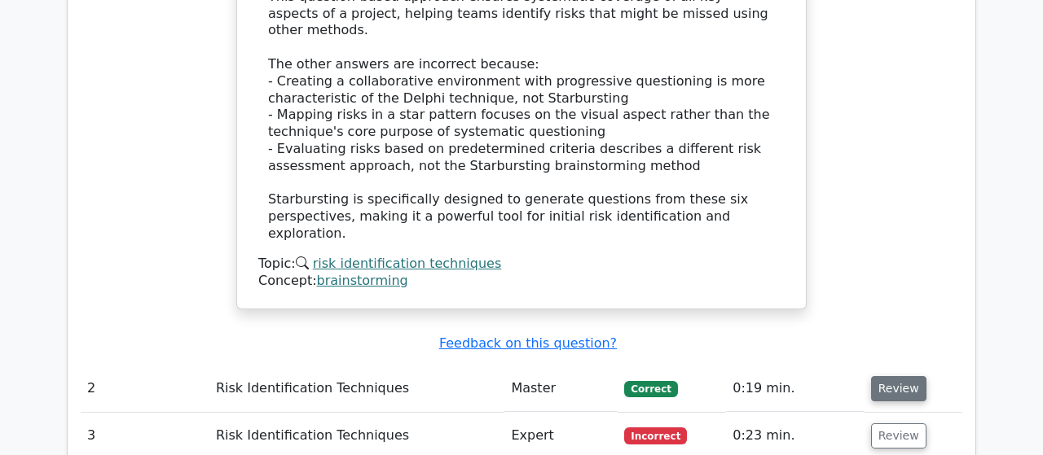
click at [894, 376] on button "Review" at bounding box center [898, 388] width 55 height 25
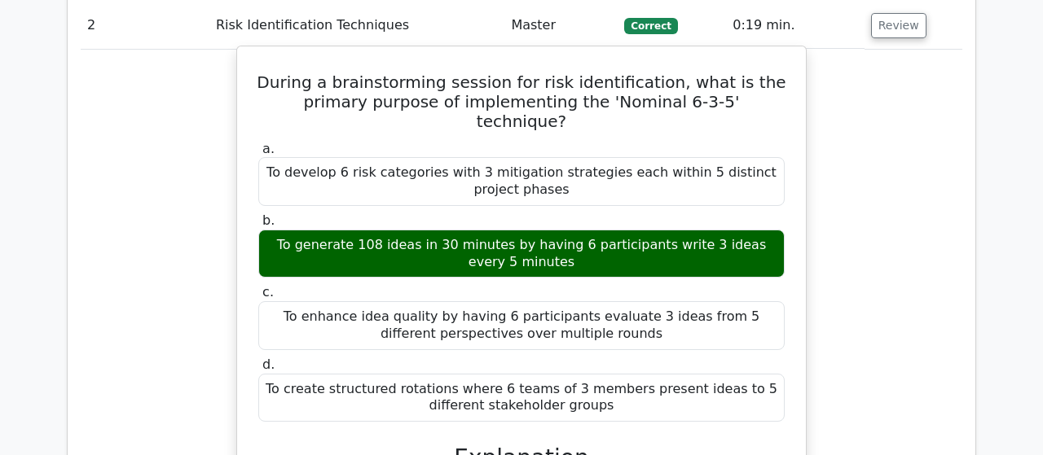
scroll to position [2033, 0]
